Goal: Information Seeking & Learning: Learn about a topic

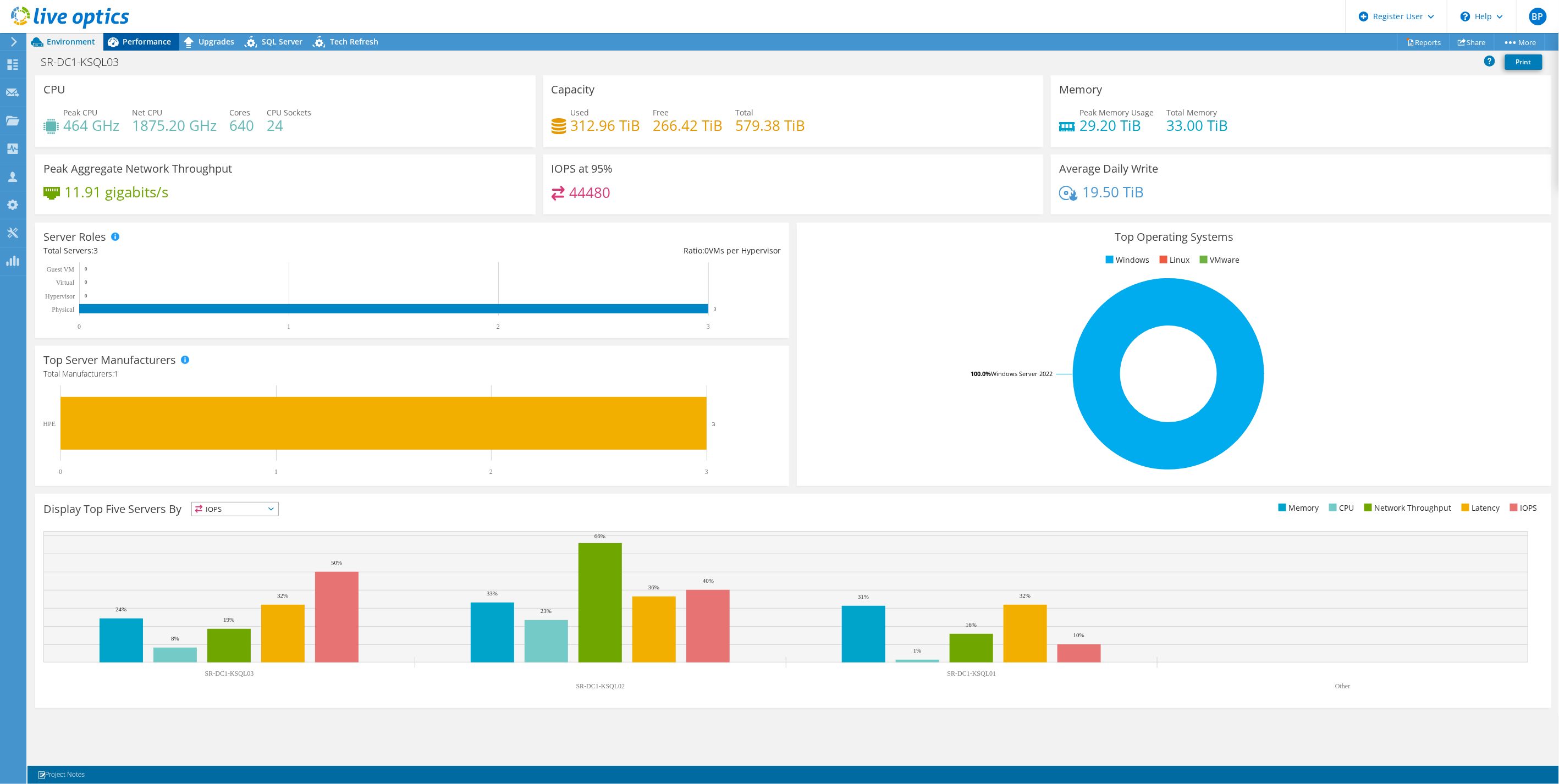
click at [139, 39] on span "Performance" at bounding box center [147, 41] width 48 height 10
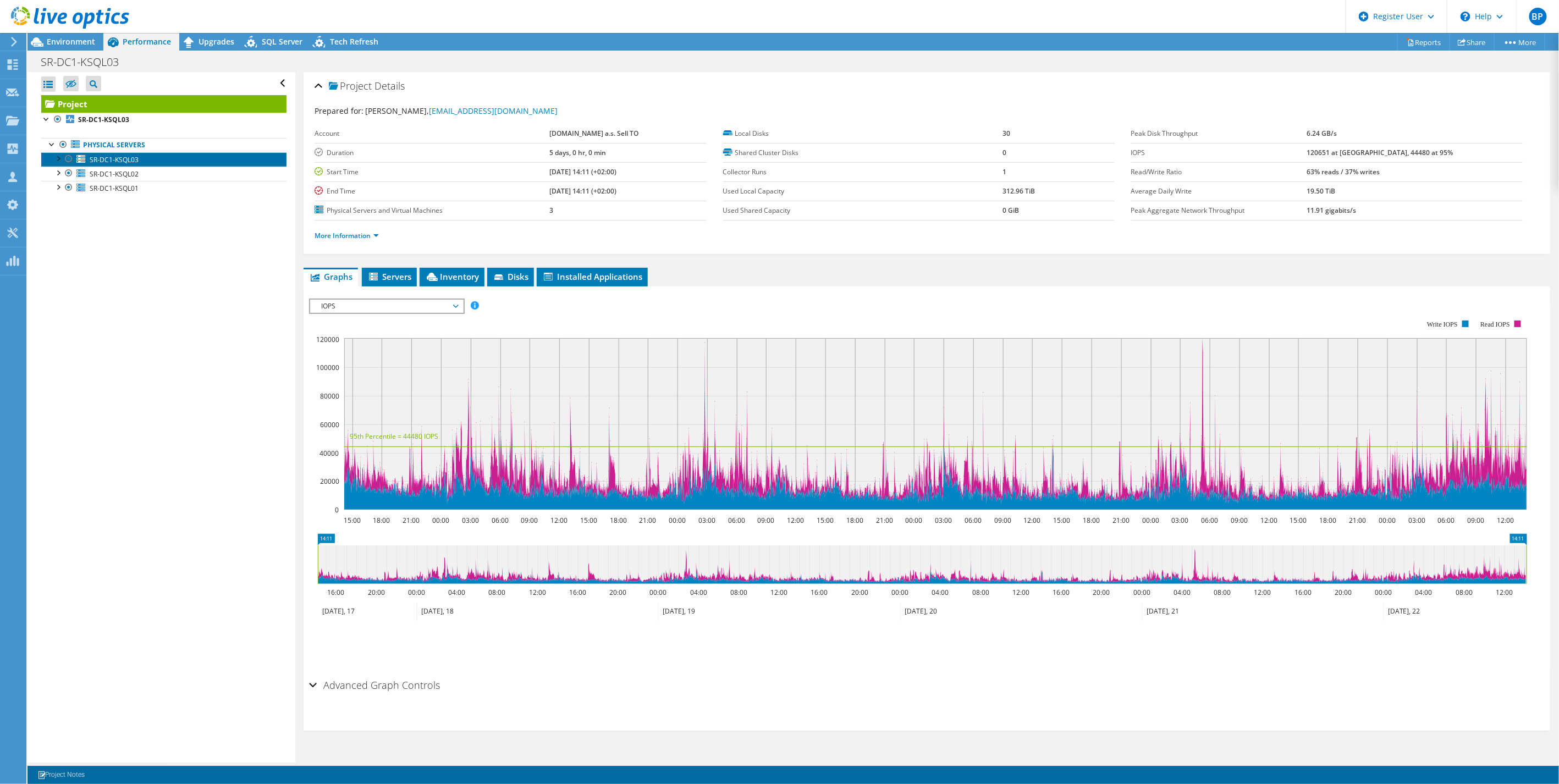
click at [125, 161] on span "SR-DC1-KSQL03" at bounding box center [114, 159] width 49 height 9
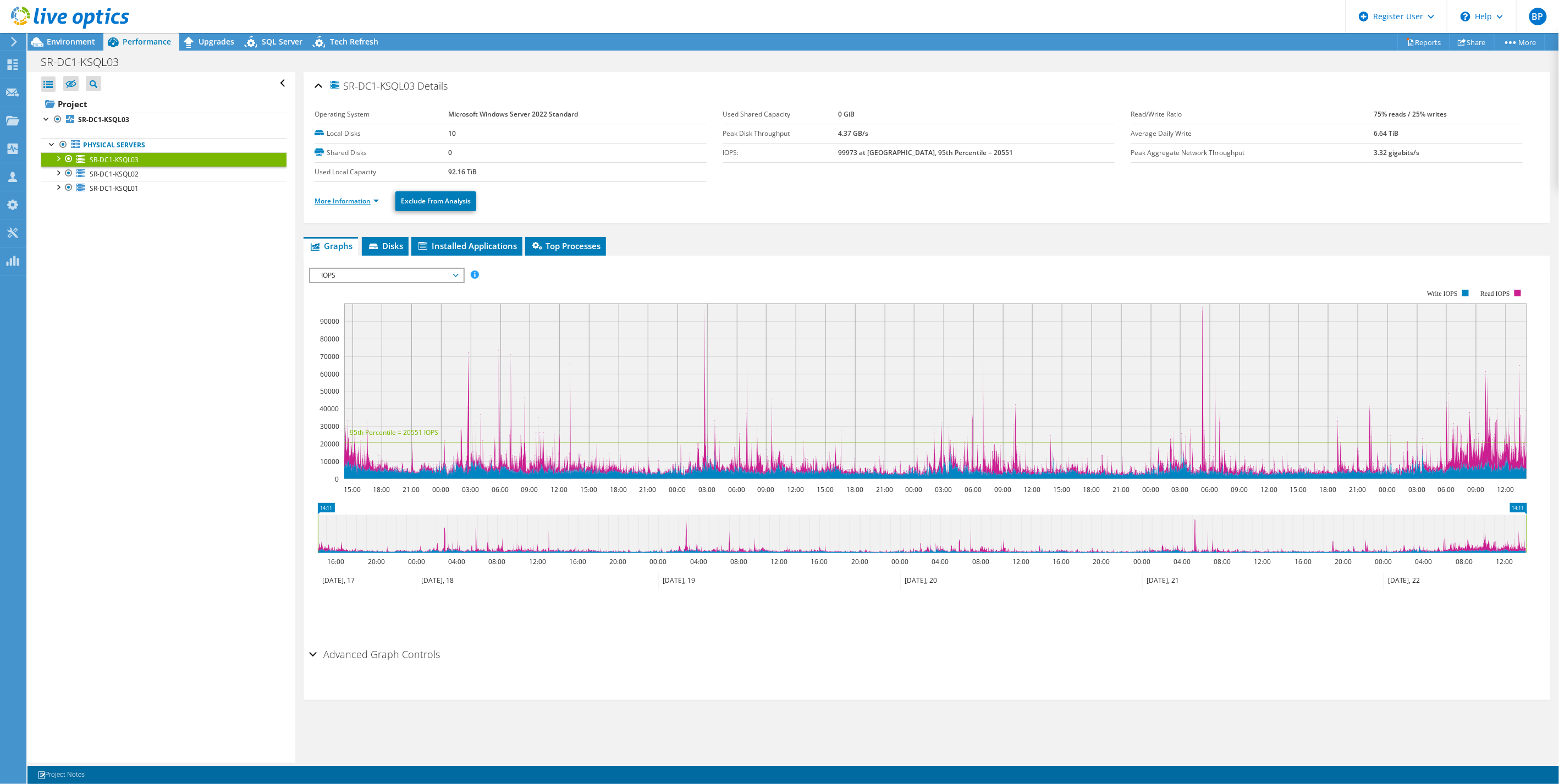
click at [332, 199] on link "More Information" at bounding box center [347, 200] width 64 height 9
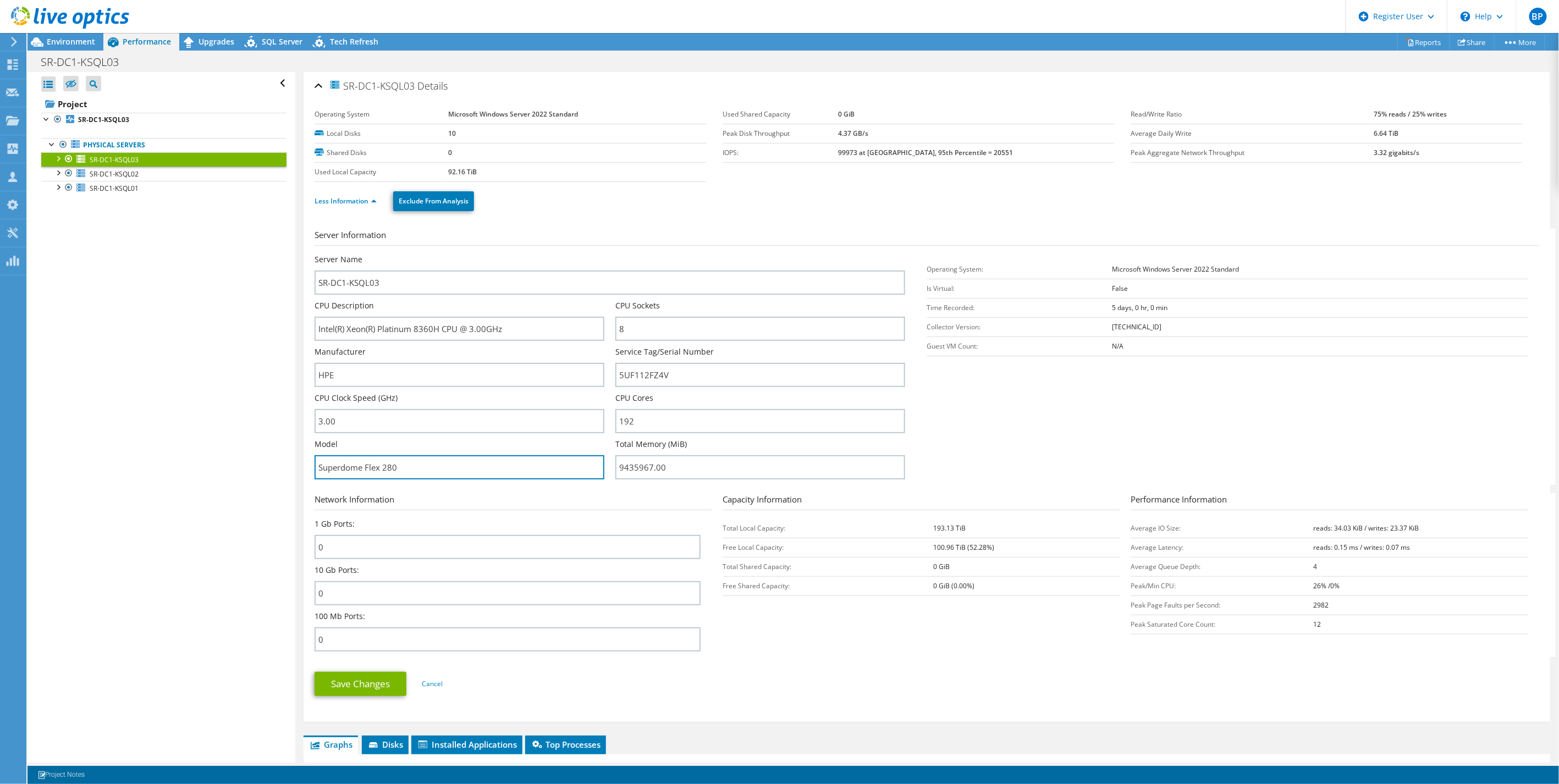
drag, startPoint x: 410, startPoint y: 473, endPoint x: 266, endPoint y: 469, distance: 144.1
click at [261, 468] on div "Open All Close All Hide Excluded Nodes Project Tree Filter" at bounding box center [793, 417] width 1532 height 690
click at [113, 174] on span "SR-DC1-KSQL02" at bounding box center [114, 174] width 49 height 9
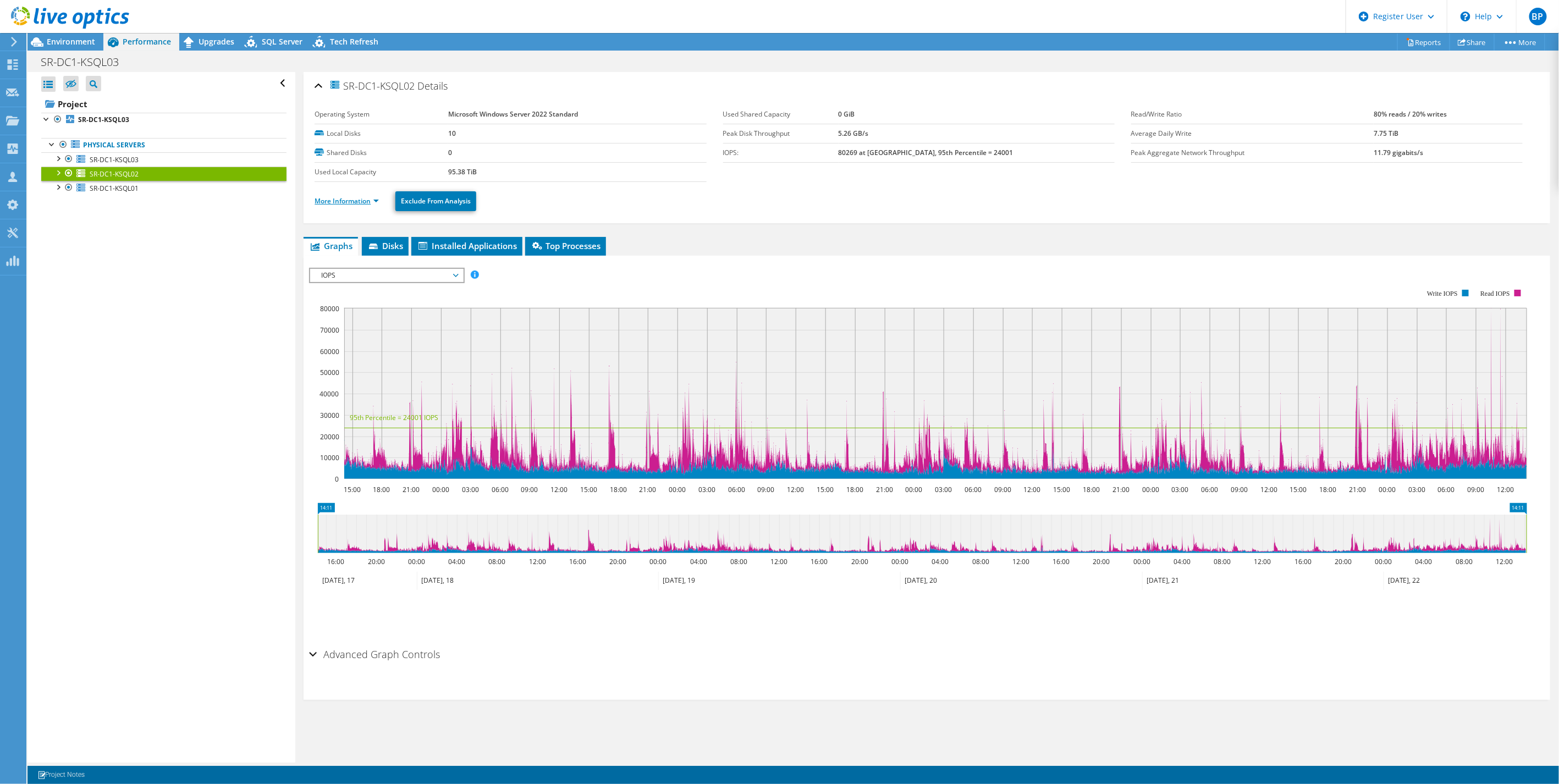
click at [359, 198] on link "More Information" at bounding box center [347, 200] width 64 height 9
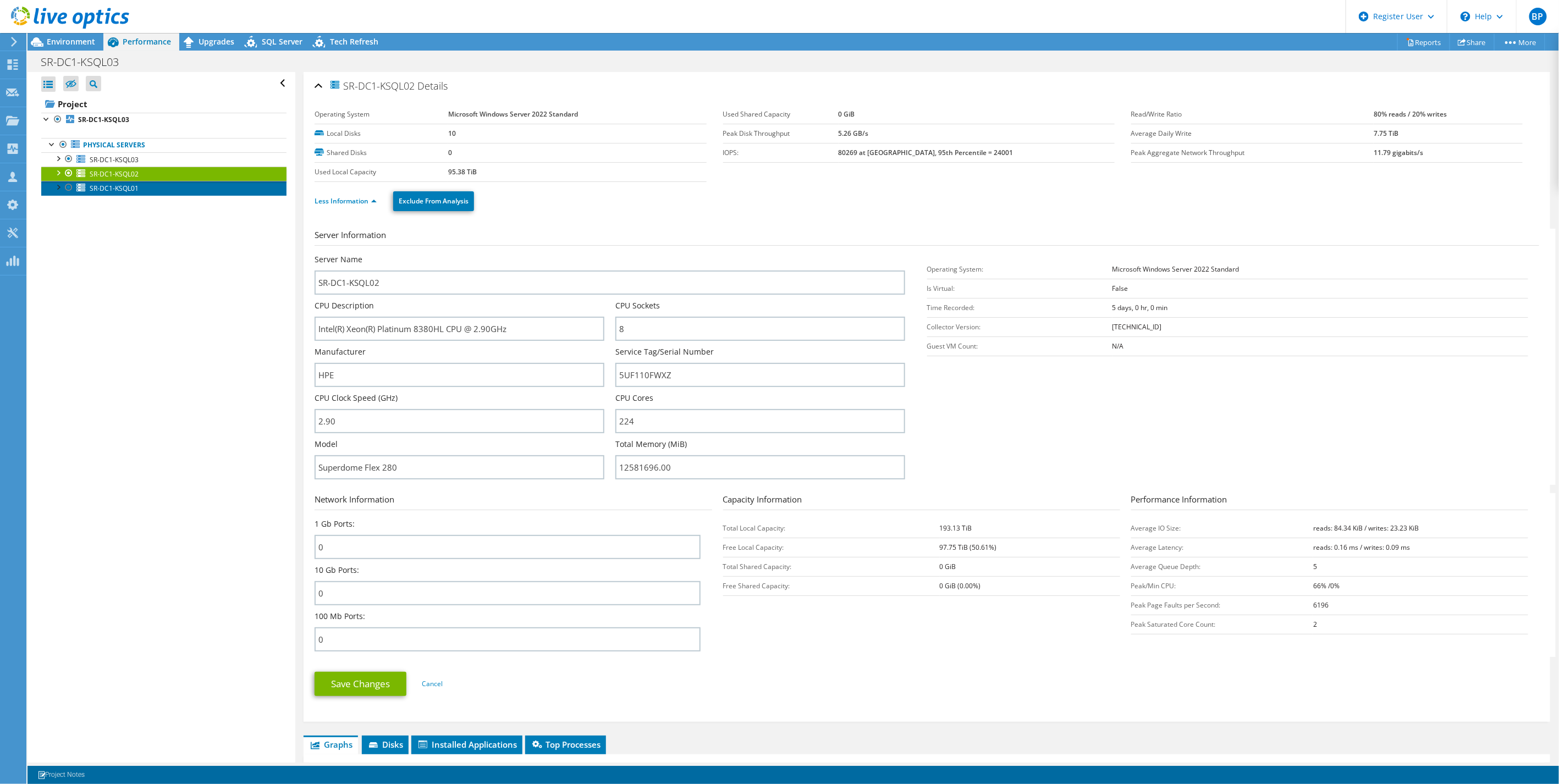
click at [96, 188] on span "SR-DC1-KSQL01" at bounding box center [114, 188] width 49 height 9
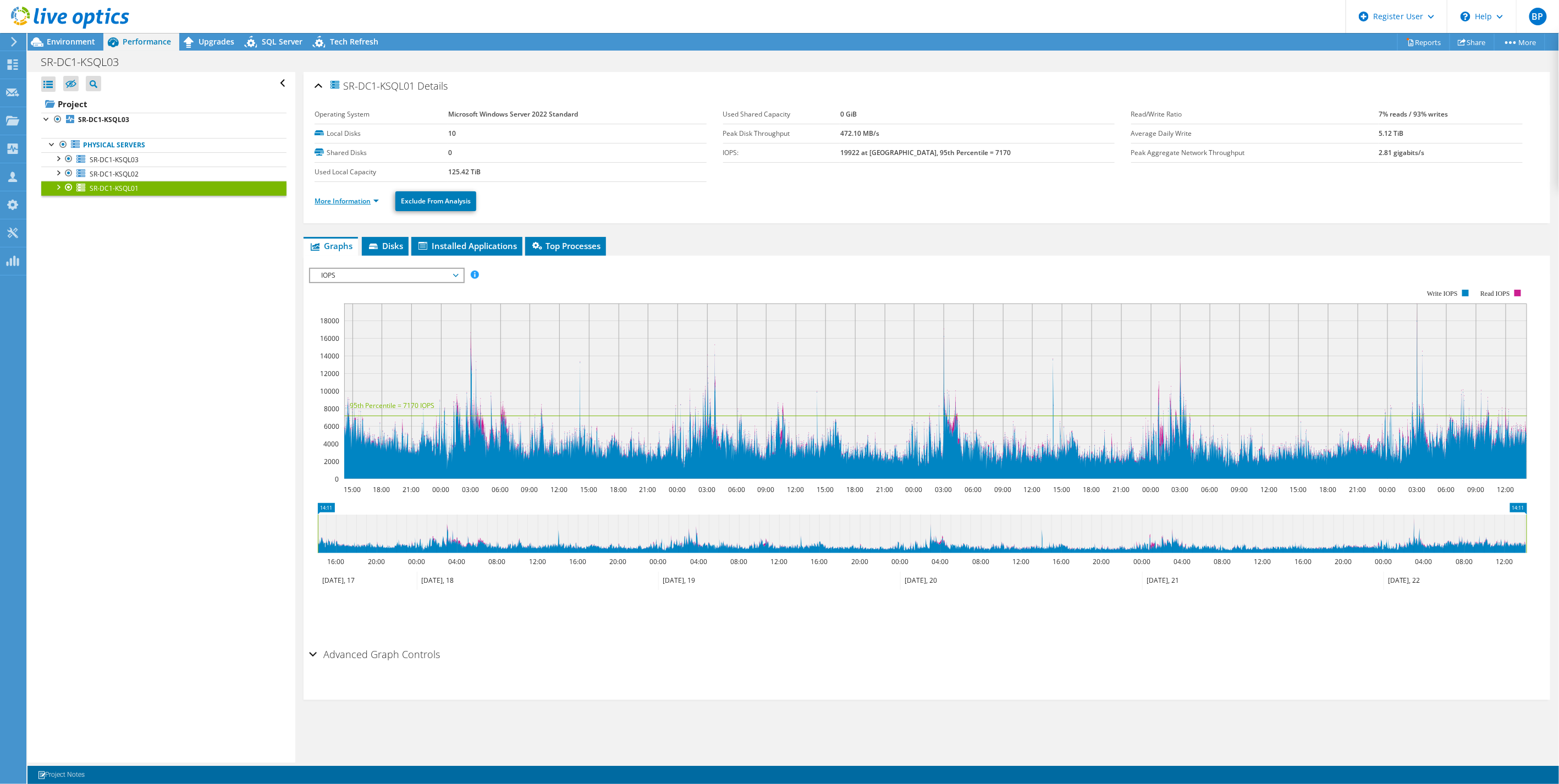
click at [332, 200] on link "More Information" at bounding box center [347, 200] width 64 height 9
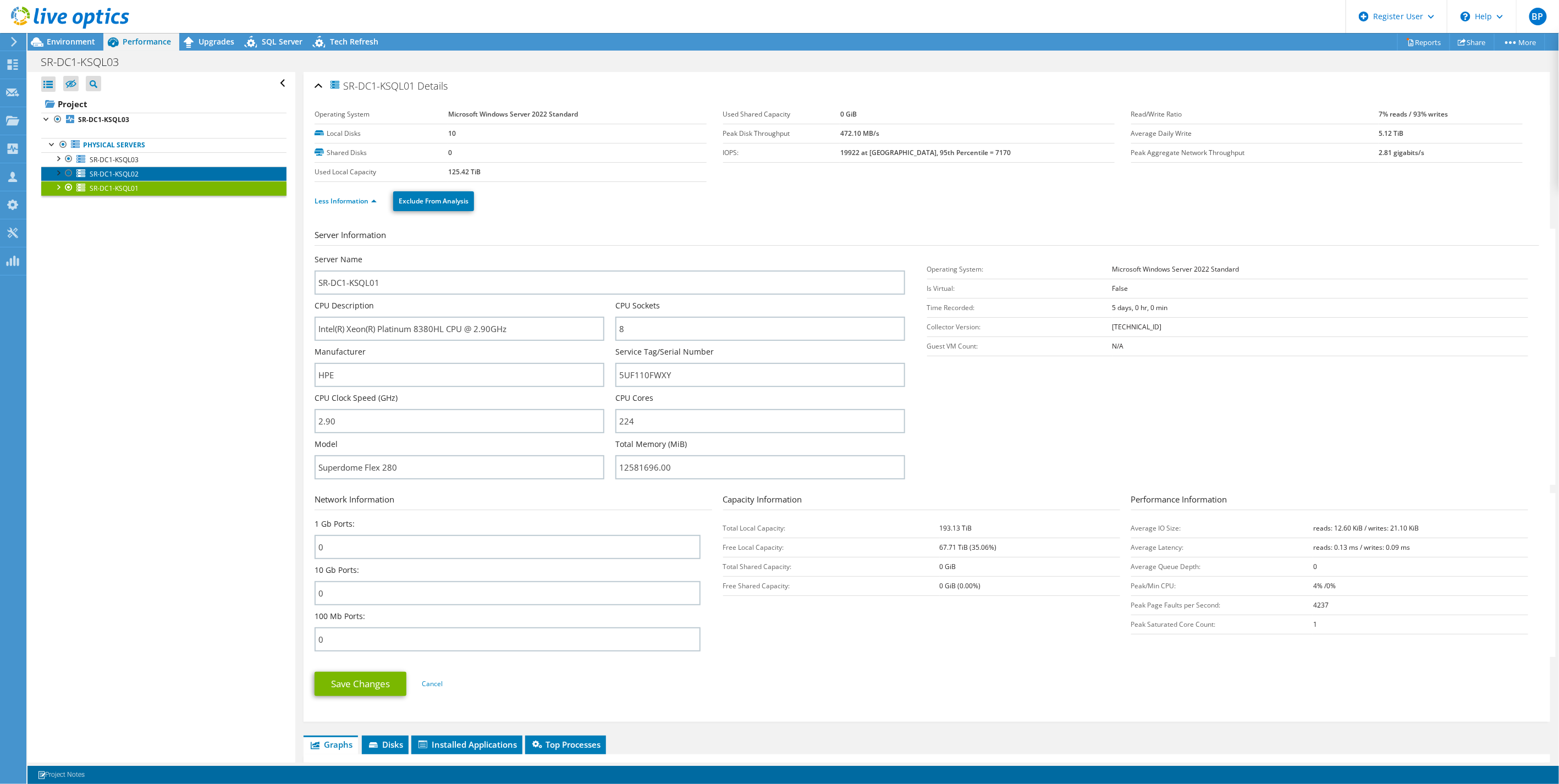
click at [140, 172] on link "SR-DC1-KSQL02" at bounding box center [163, 174] width 245 height 15
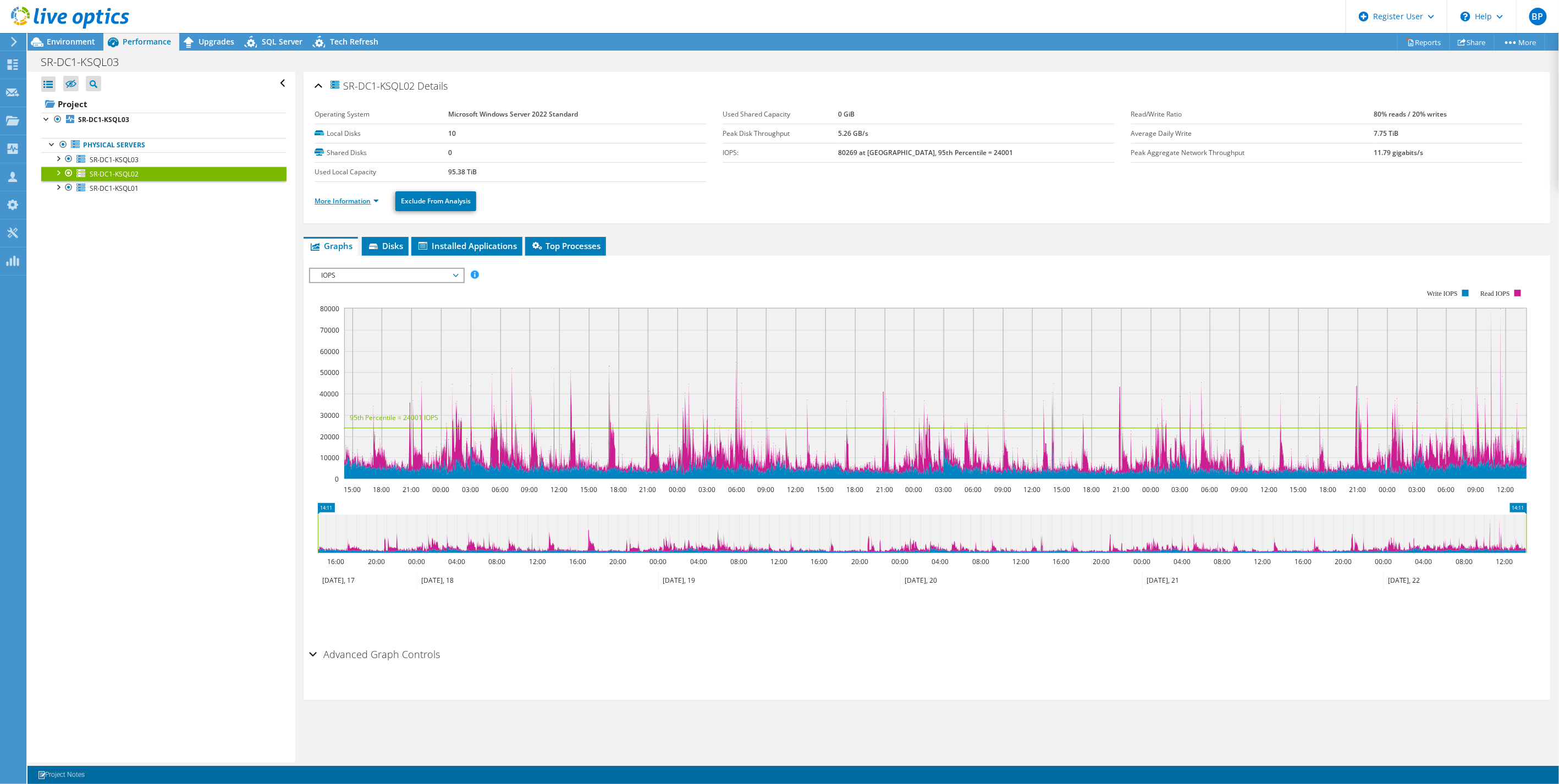
click at [337, 203] on link "More Information" at bounding box center [347, 200] width 64 height 9
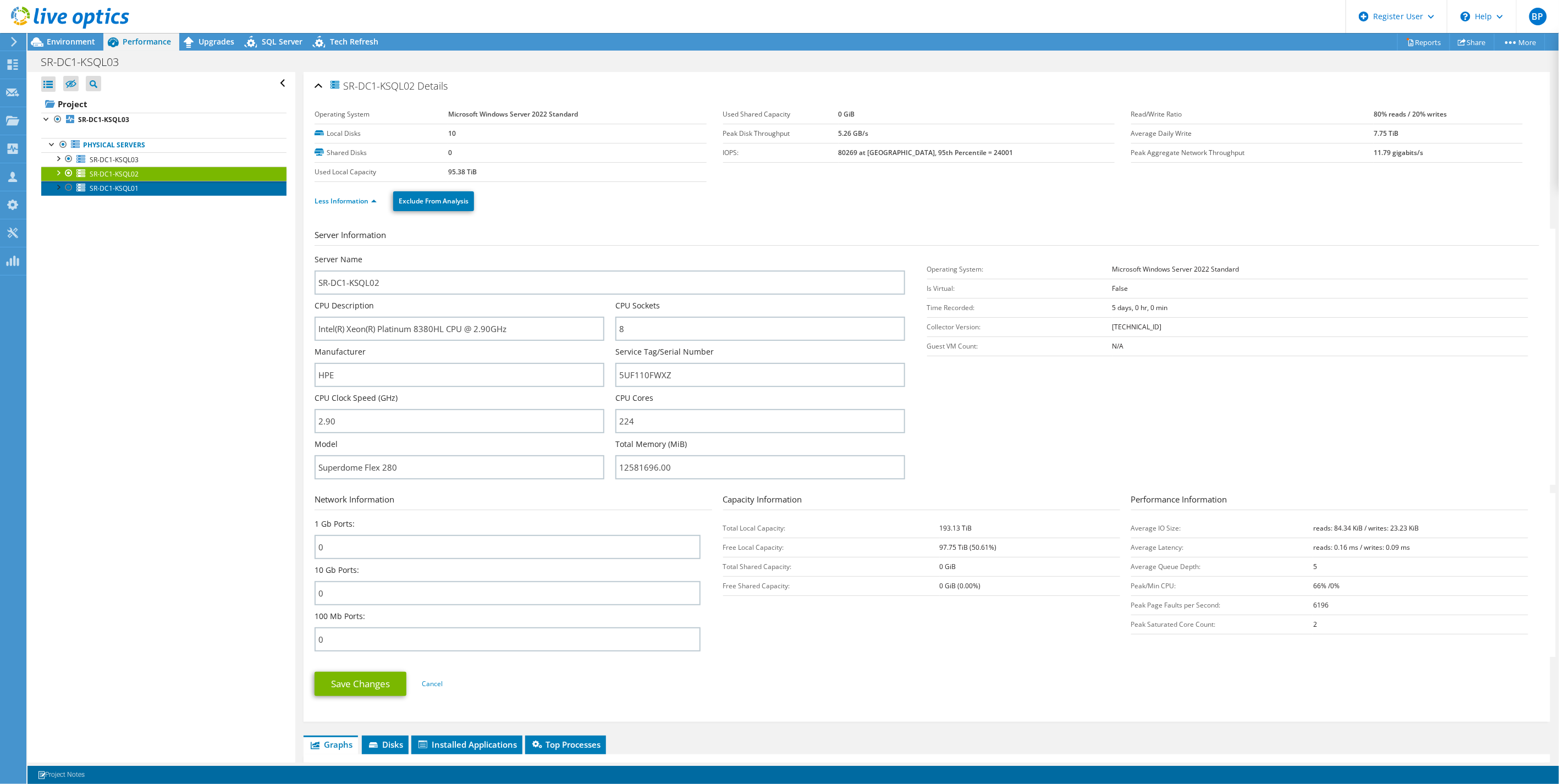
click at [136, 191] on span "SR-DC1-KSQL01" at bounding box center [114, 188] width 49 height 9
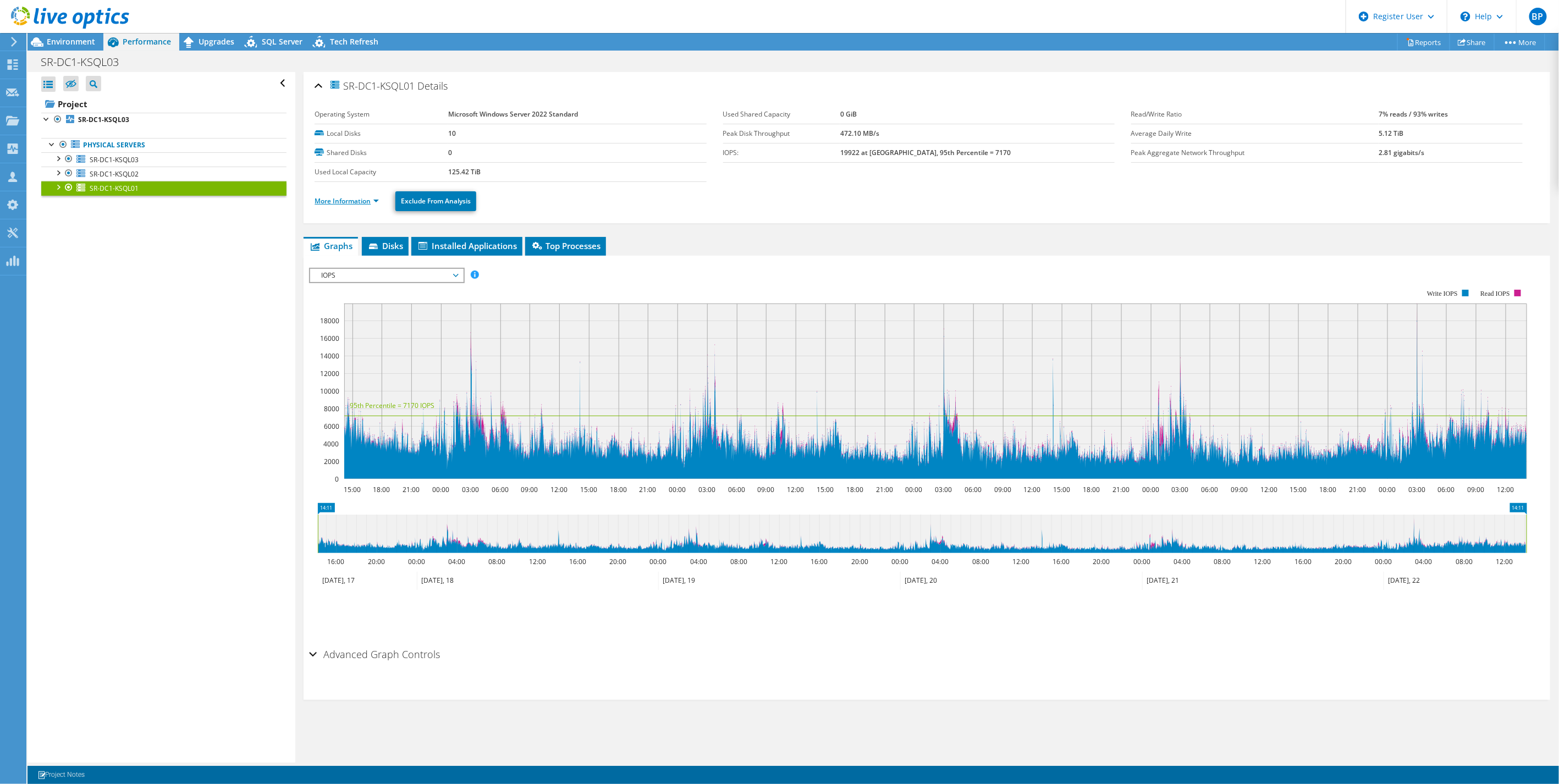
click at [347, 199] on link "More Information" at bounding box center [347, 200] width 64 height 9
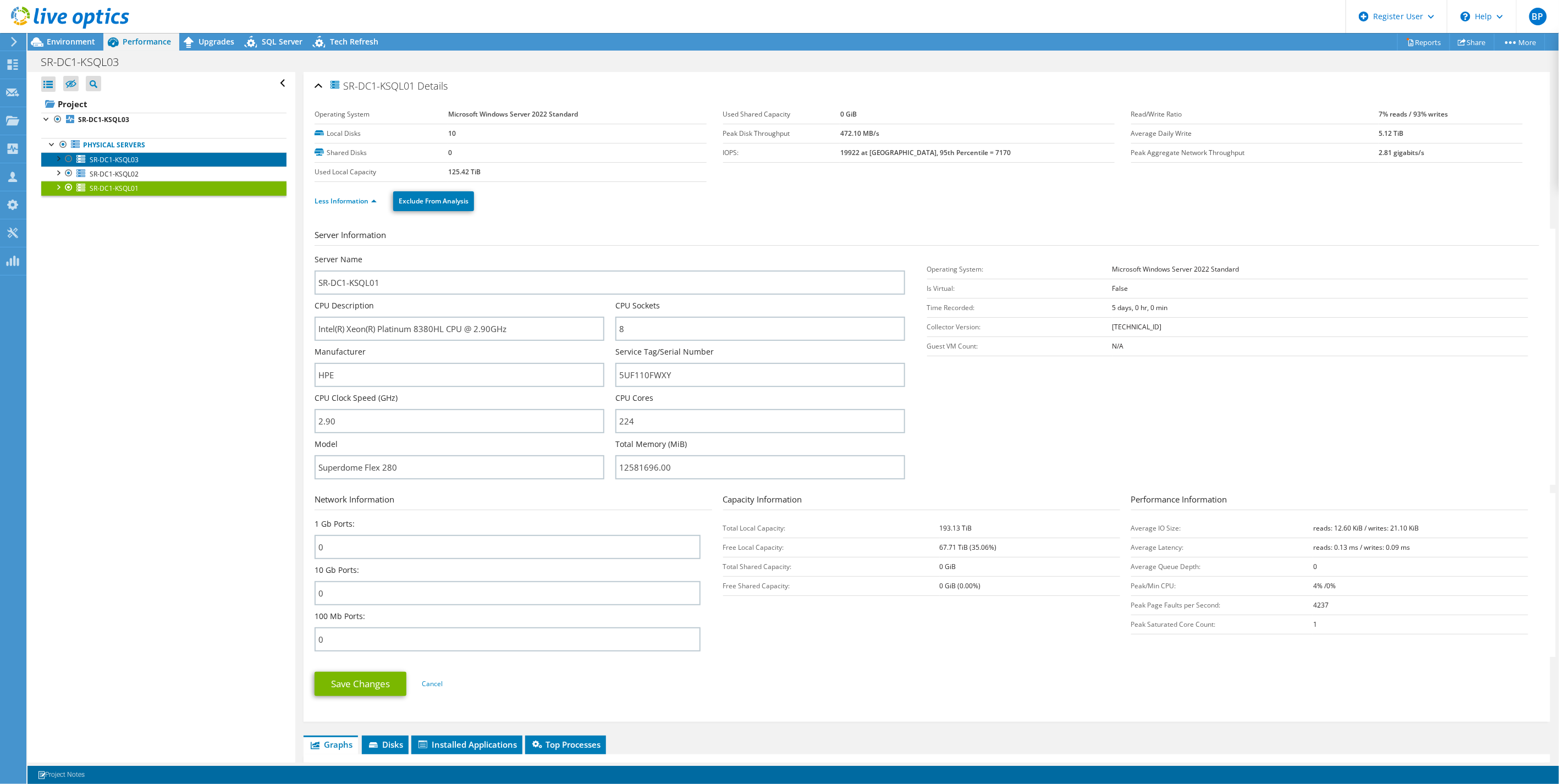
click at [139, 162] on link "SR-DC1-KSQL03" at bounding box center [163, 160] width 245 height 15
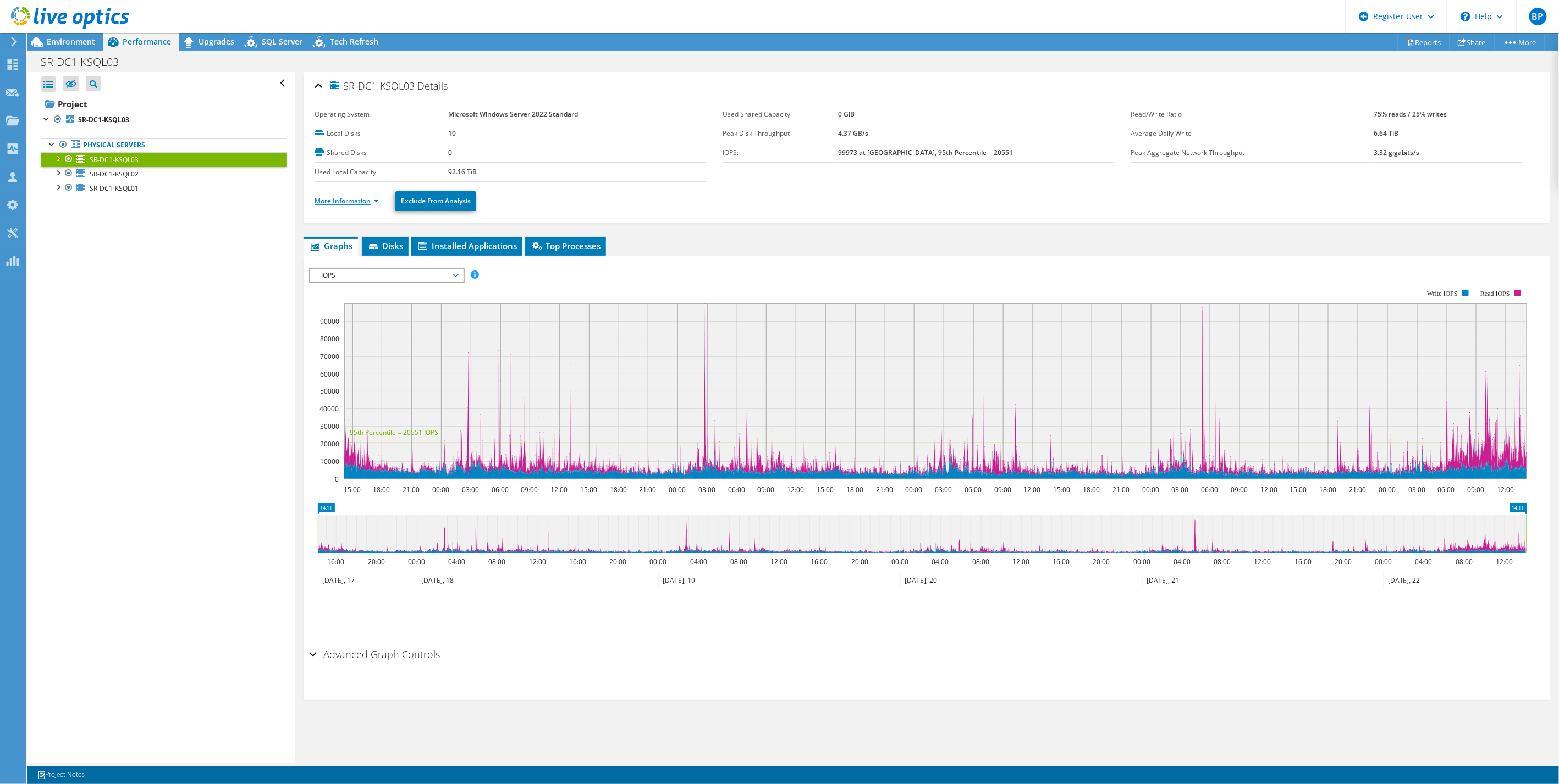
click at [352, 198] on link "More Information" at bounding box center [347, 200] width 64 height 9
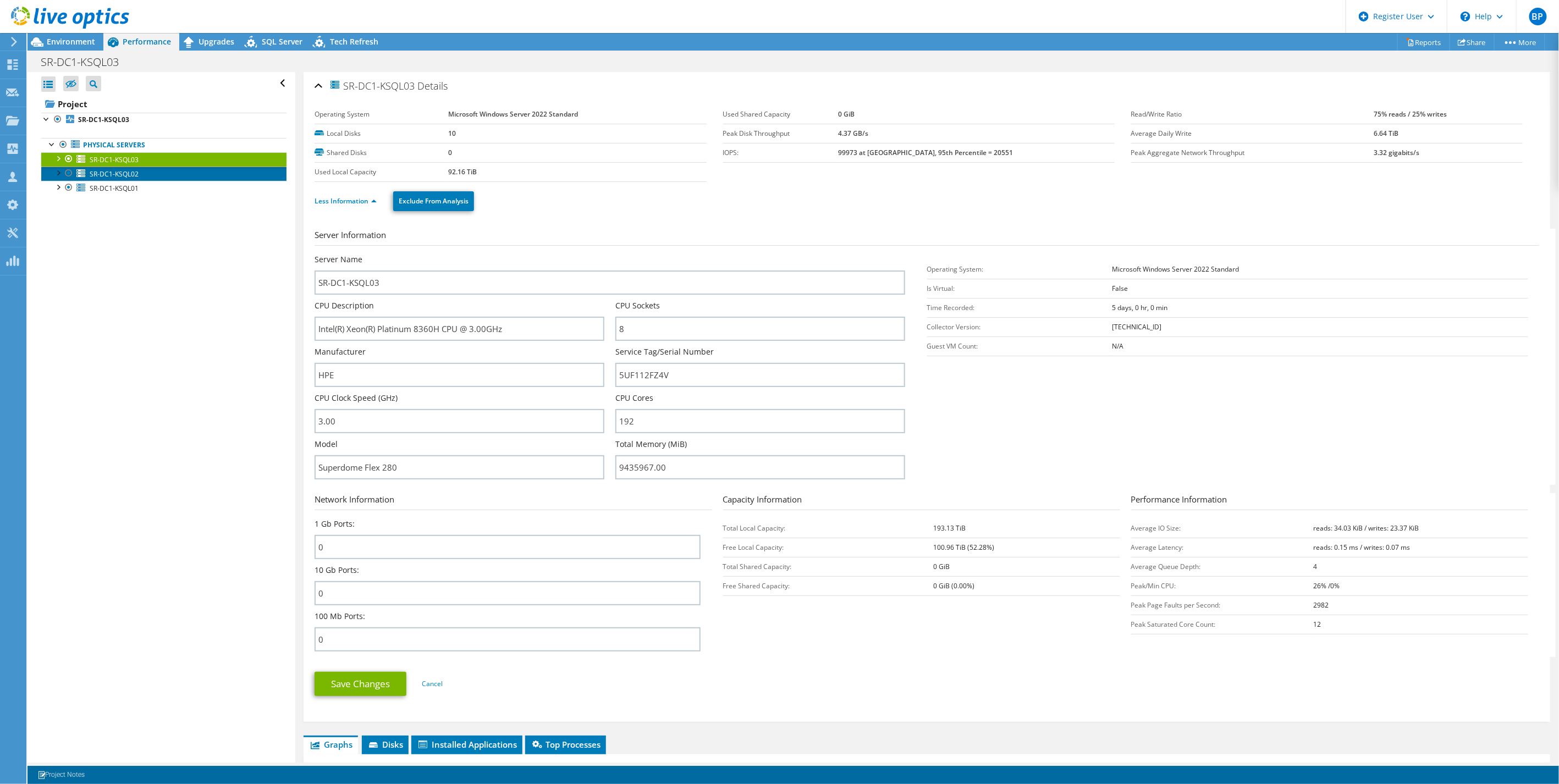
click at [113, 171] on span "SR-DC1-KSQL02" at bounding box center [114, 174] width 49 height 9
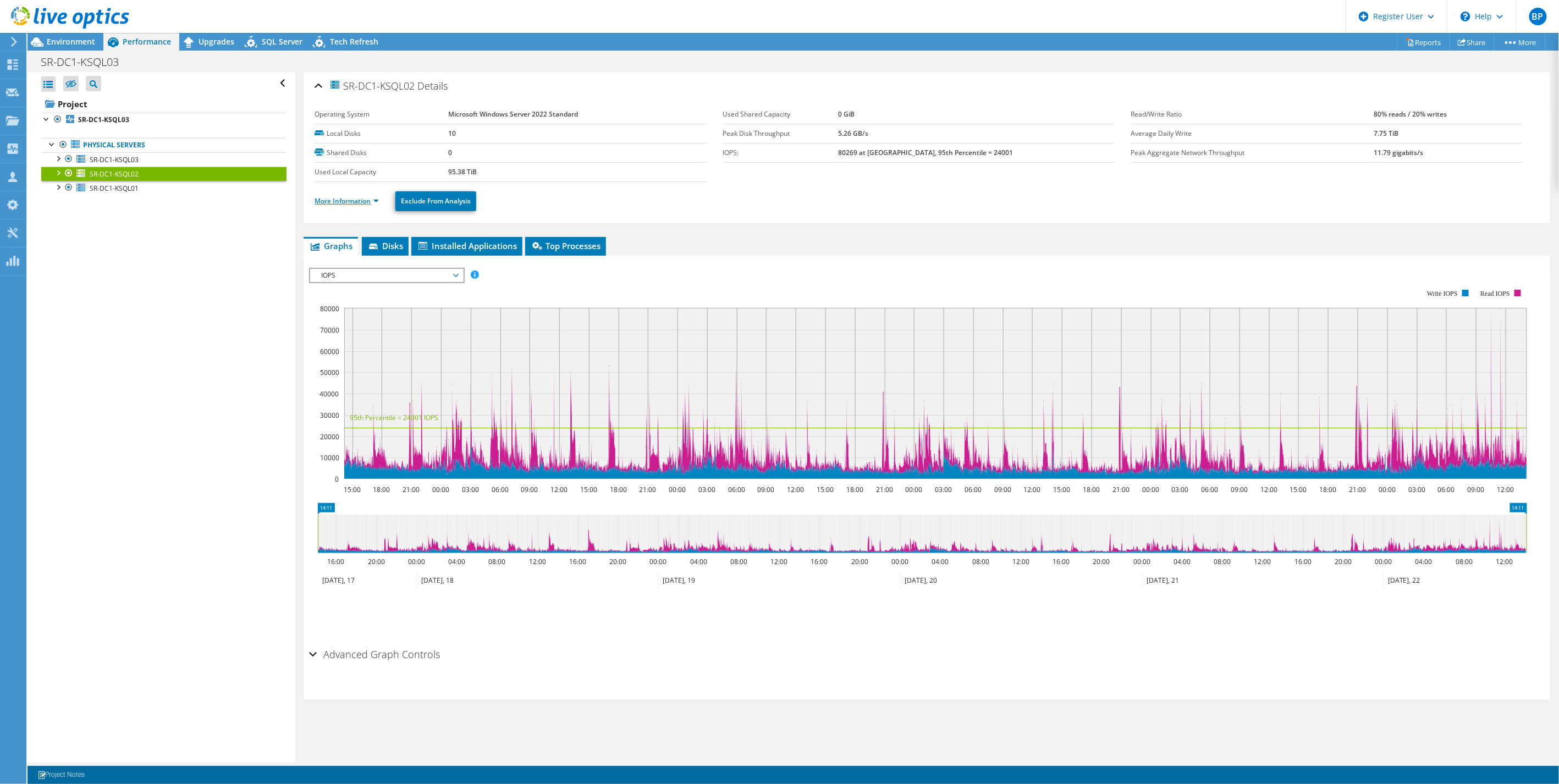
click at [336, 196] on link "More Information" at bounding box center [347, 200] width 64 height 9
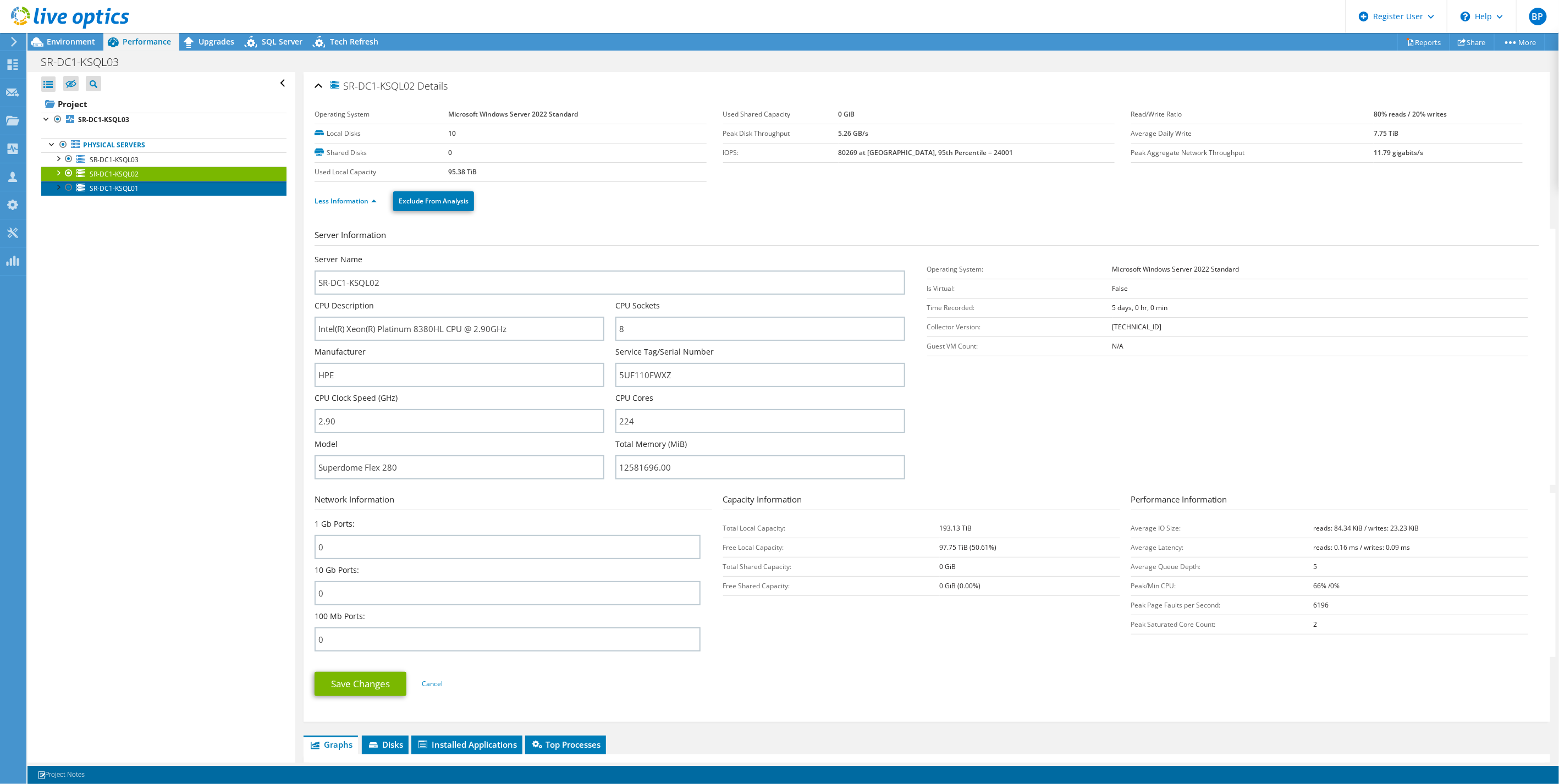
click at [128, 183] on span "SR-DC1-KSQL01" at bounding box center [114, 188] width 49 height 9
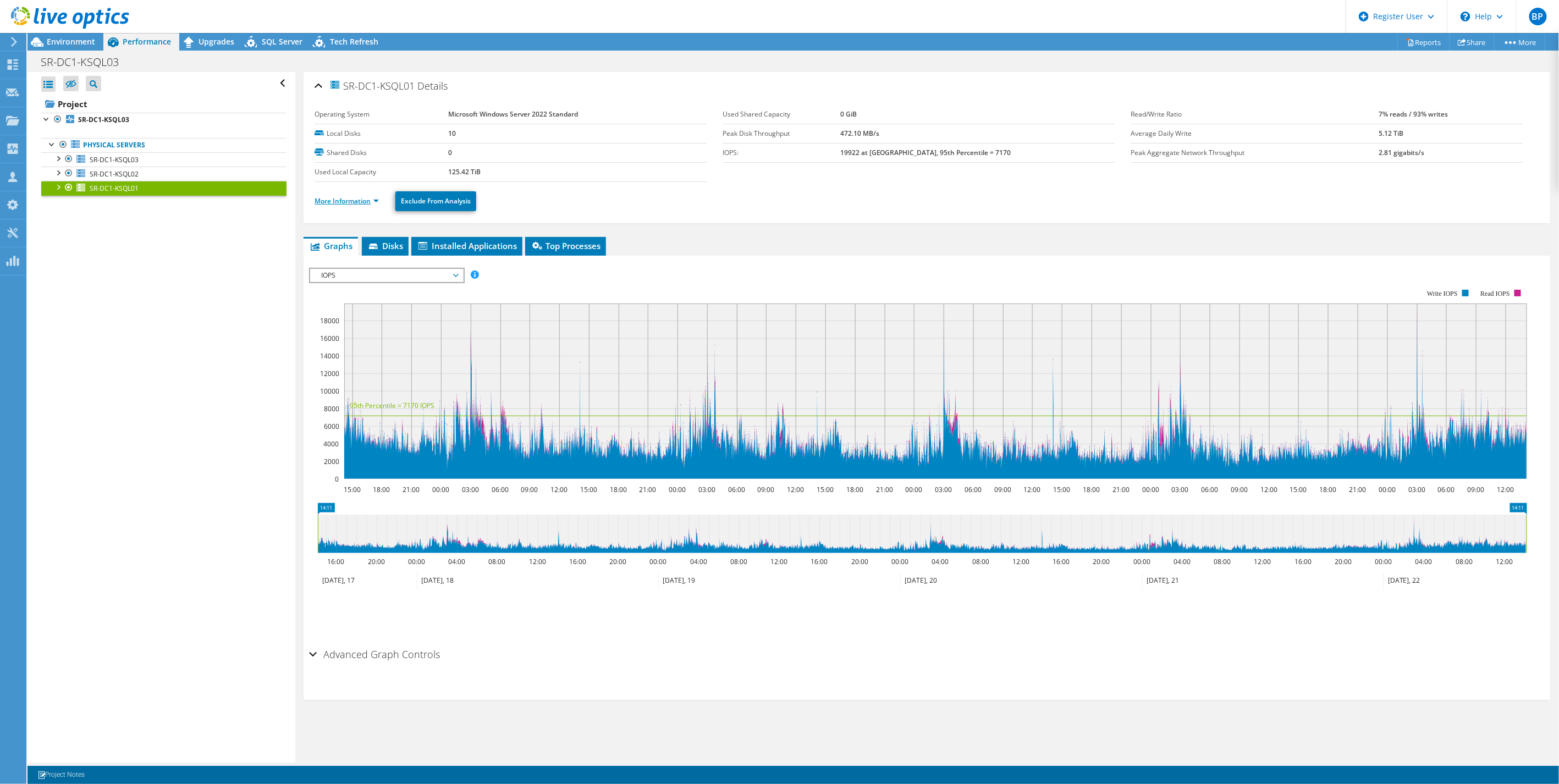
click at [345, 196] on link "More Information" at bounding box center [347, 200] width 64 height 9
